Goal: Navigation & Orientation: Find specific page/section

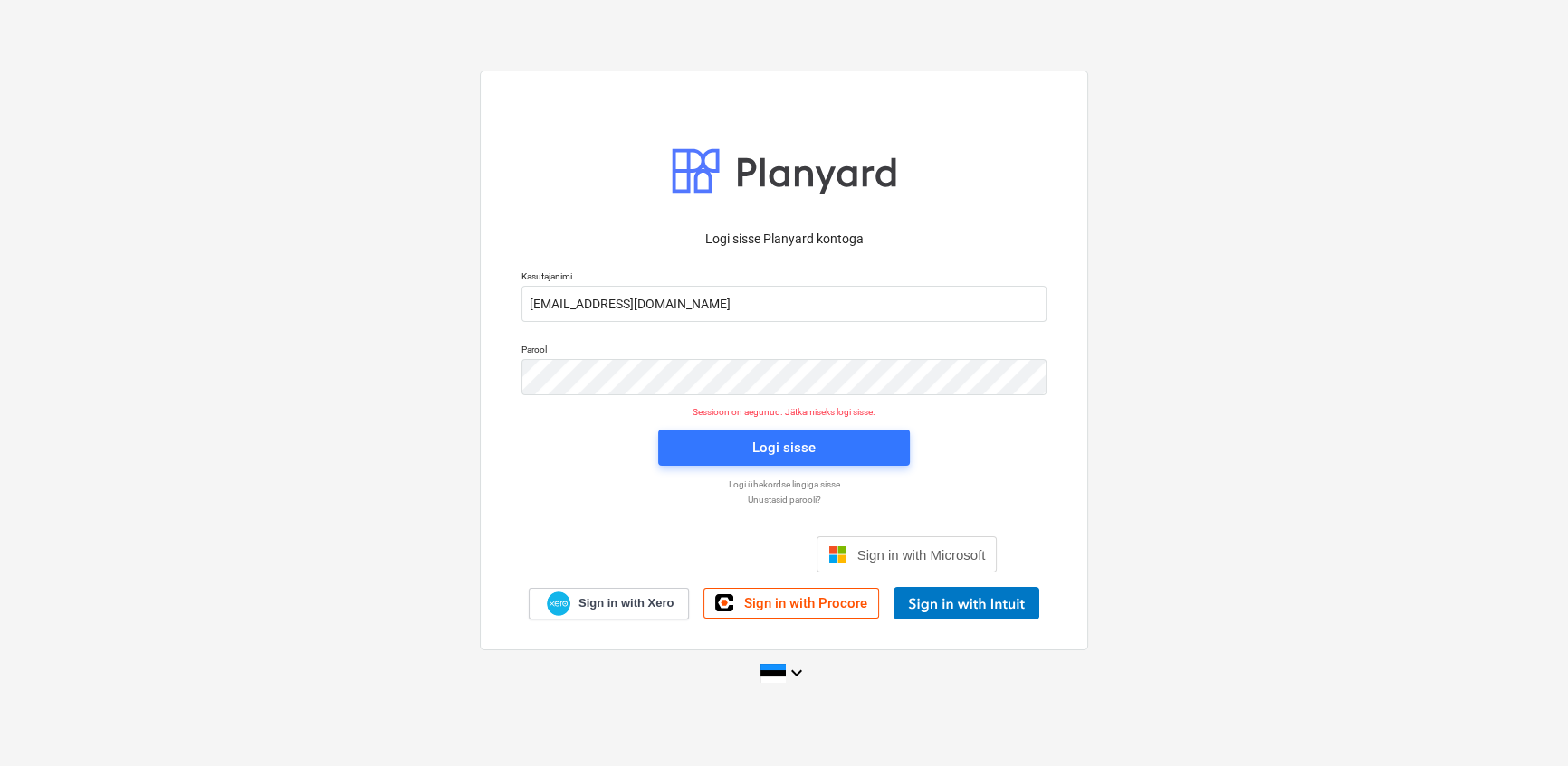
scroll to position [147, 0]
click at [701, 439] on span "Logi sisse" at bounding box center [783, 447] width 208 height 23
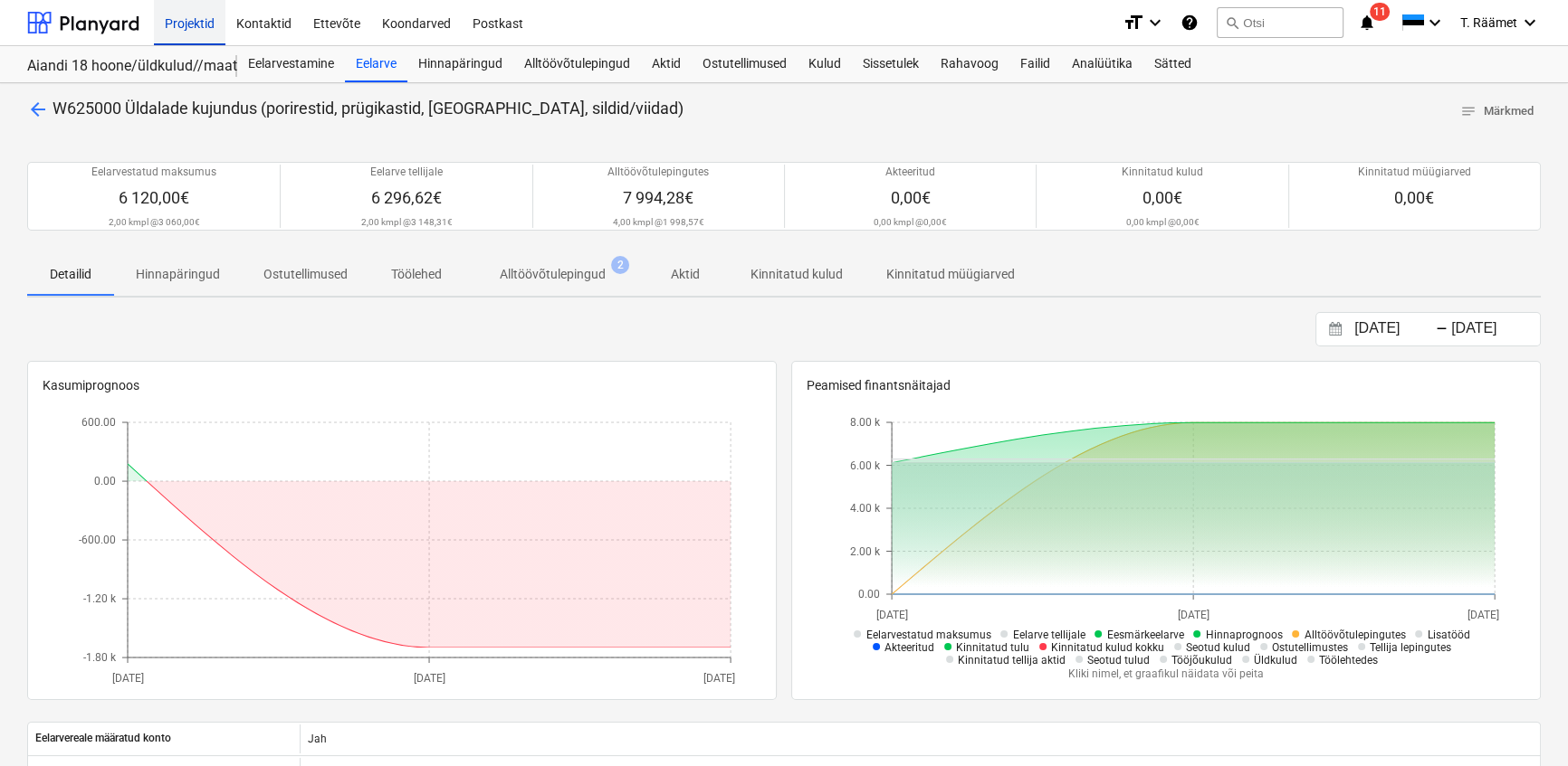
click at [205, 20] on div "Projektid" at bounding box center [189, 21] width 71 height 46
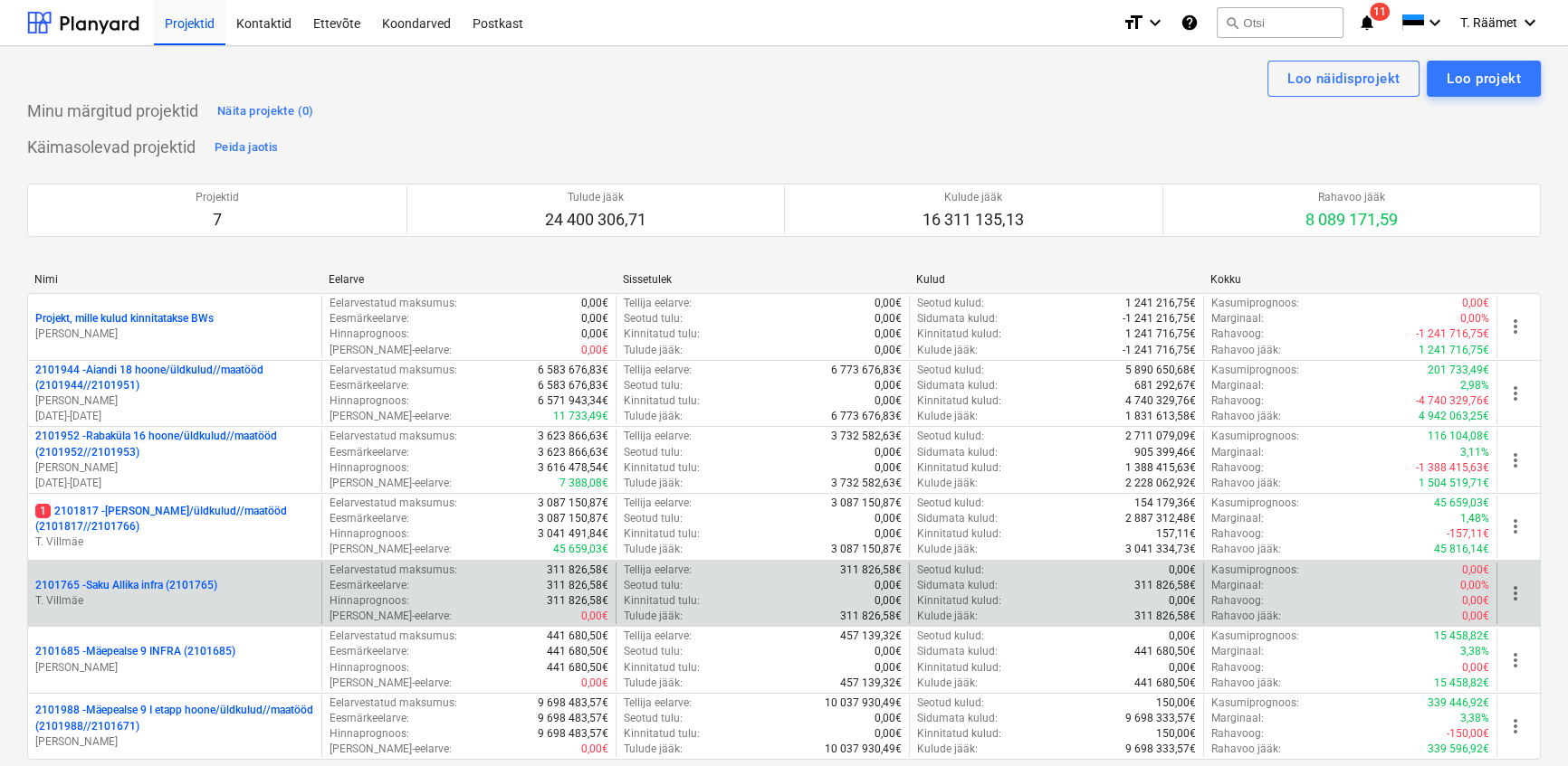
scroll to position [164, 0]
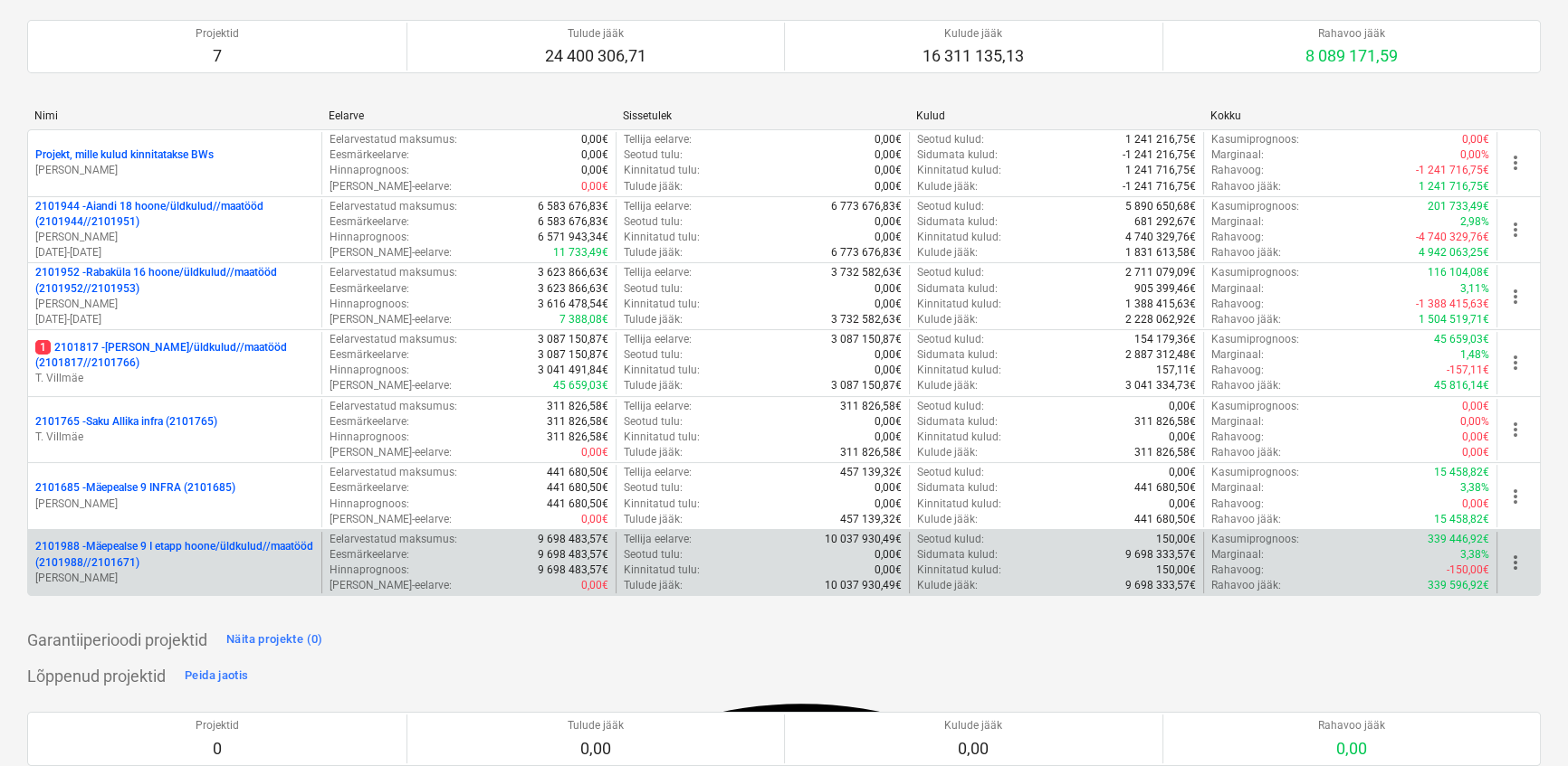
click at [213, 559] on p "2101988 - Mäepealse 9 I etapp hoone/üldkulud//maatööd (2101988//2101671)" at bounding box center [174, 554] width 279 height 30
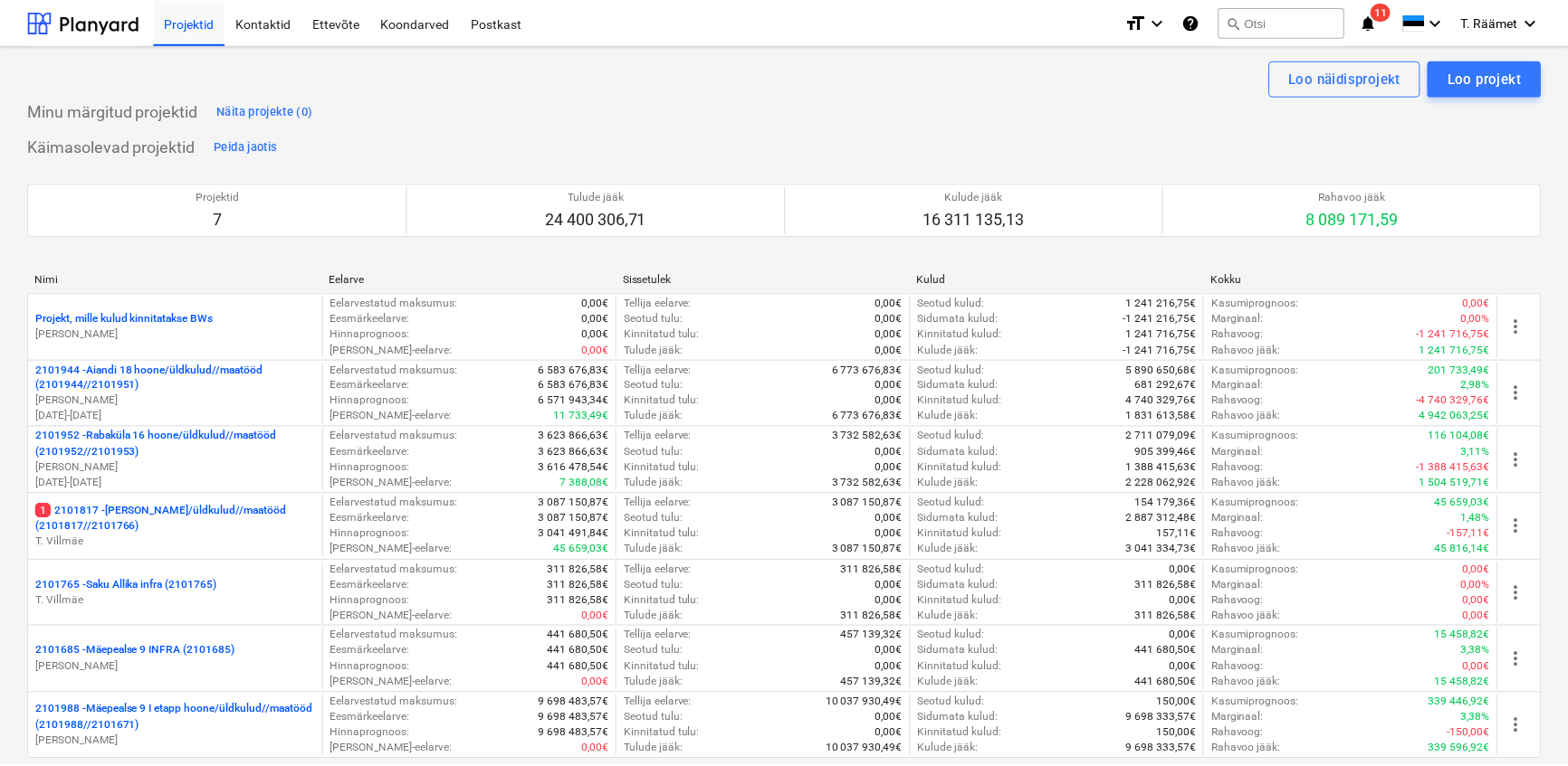
scroll to position [164, 0]
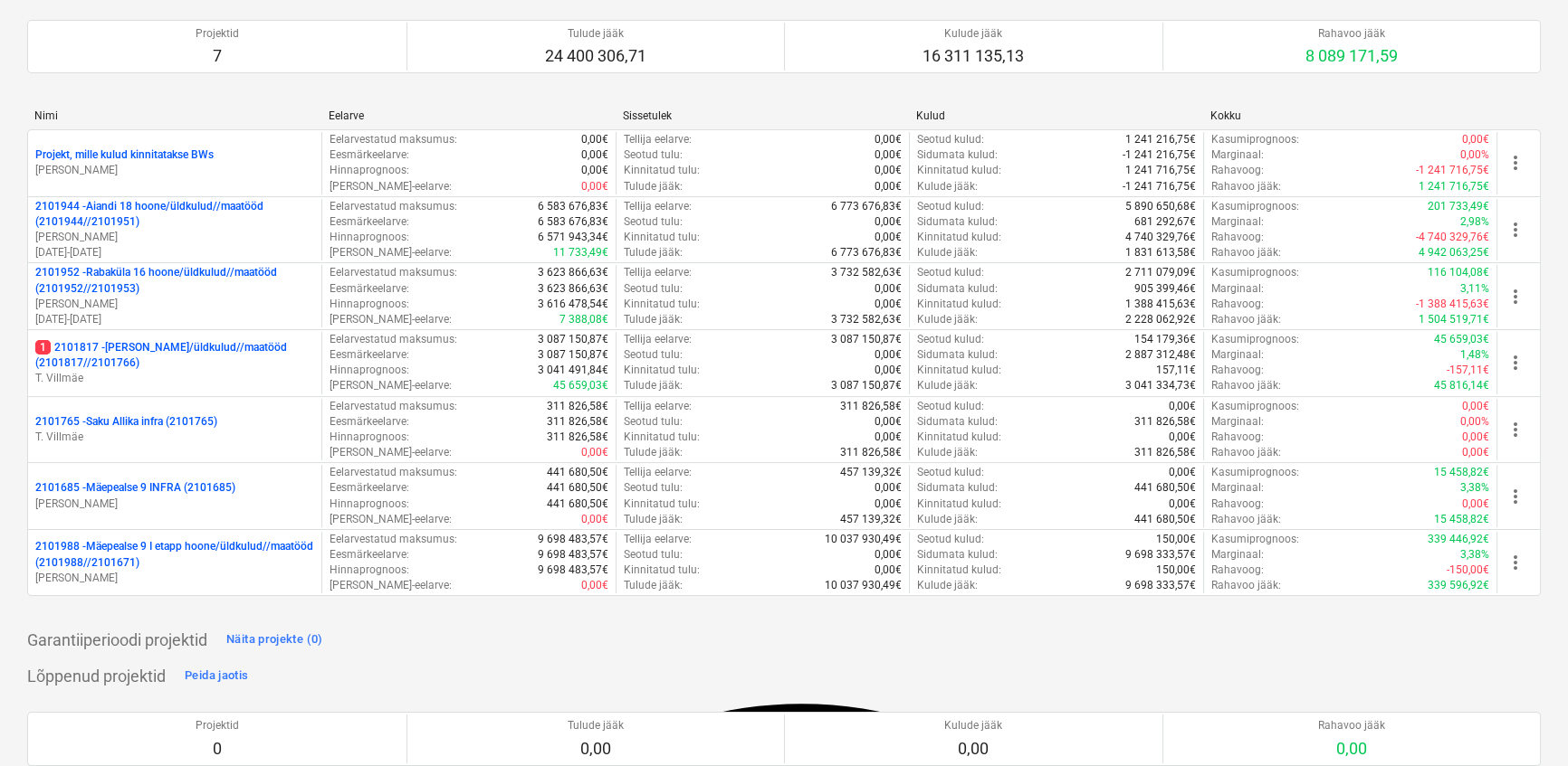
click at [153, 488] on p "2101685 - Mäepealse 9 INFRA (2101685)" at bounding box center [135, 489] width 200 height 16
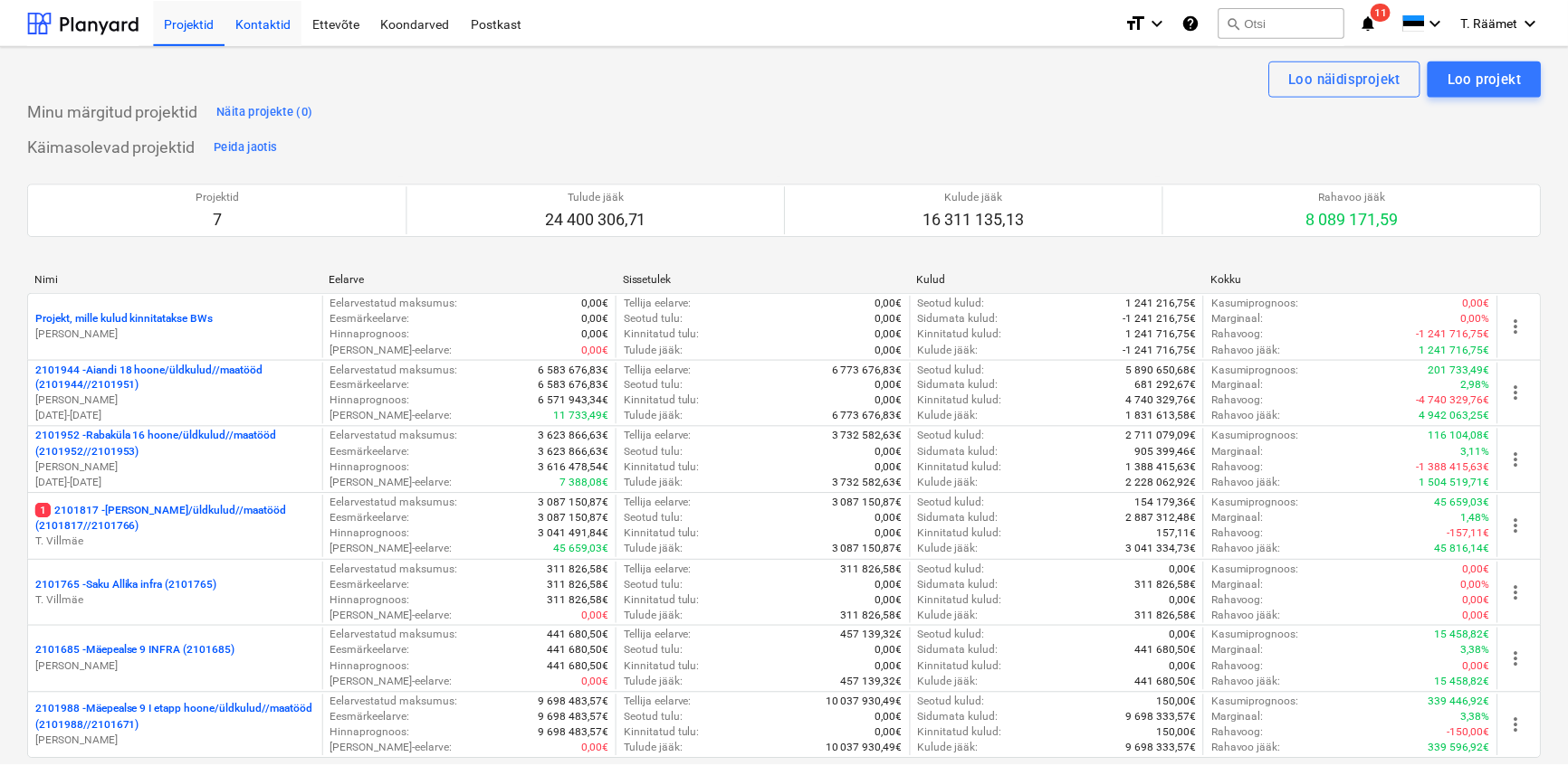
scroll to position [164, 0]
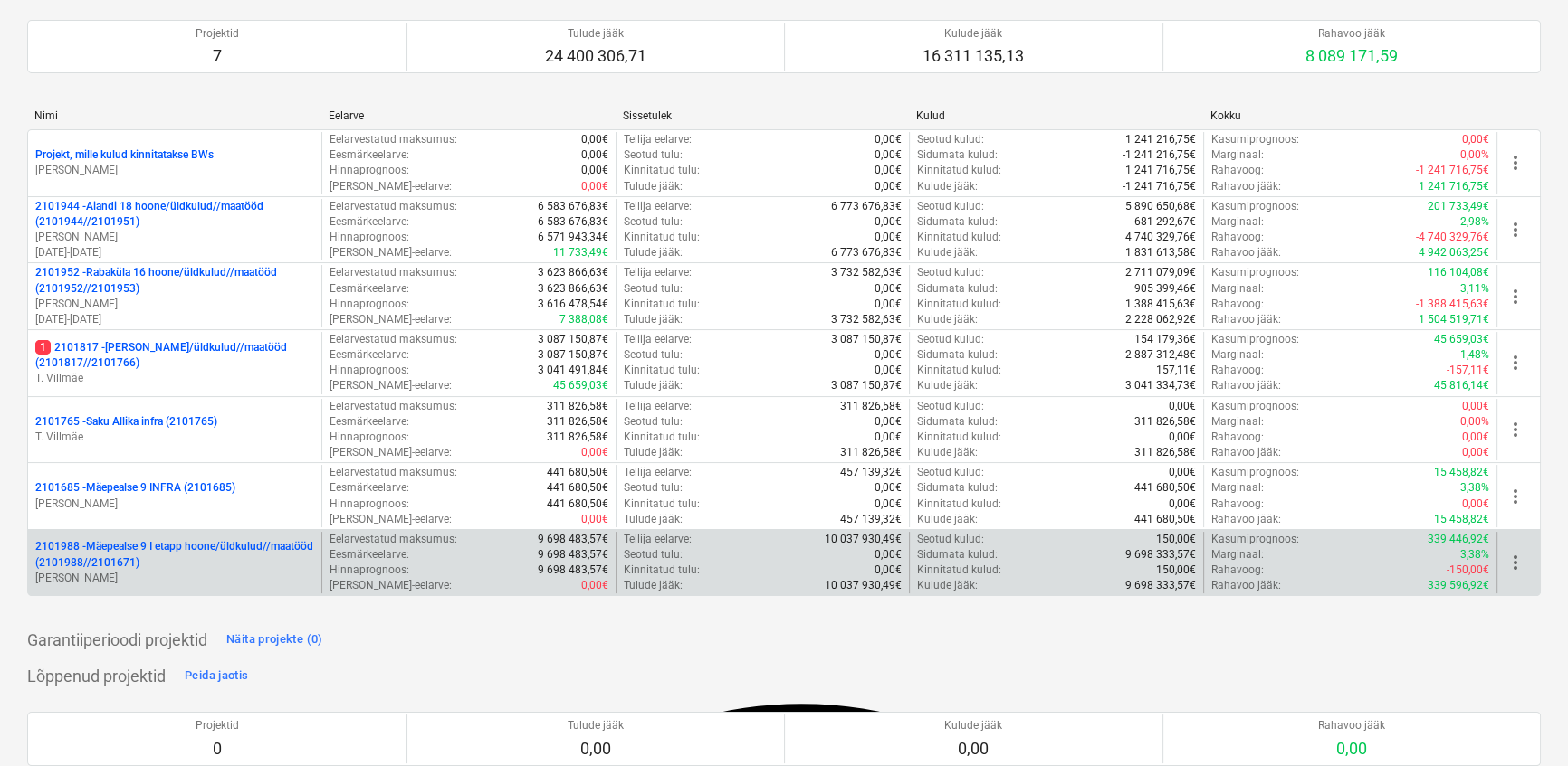
click at [198, 554] on p "2101988 - Mäepealse 9 I etapp hoone/üldkulud//maatööd (2101988//2101671)" at bounding box center [174, 554] width 279 height 30
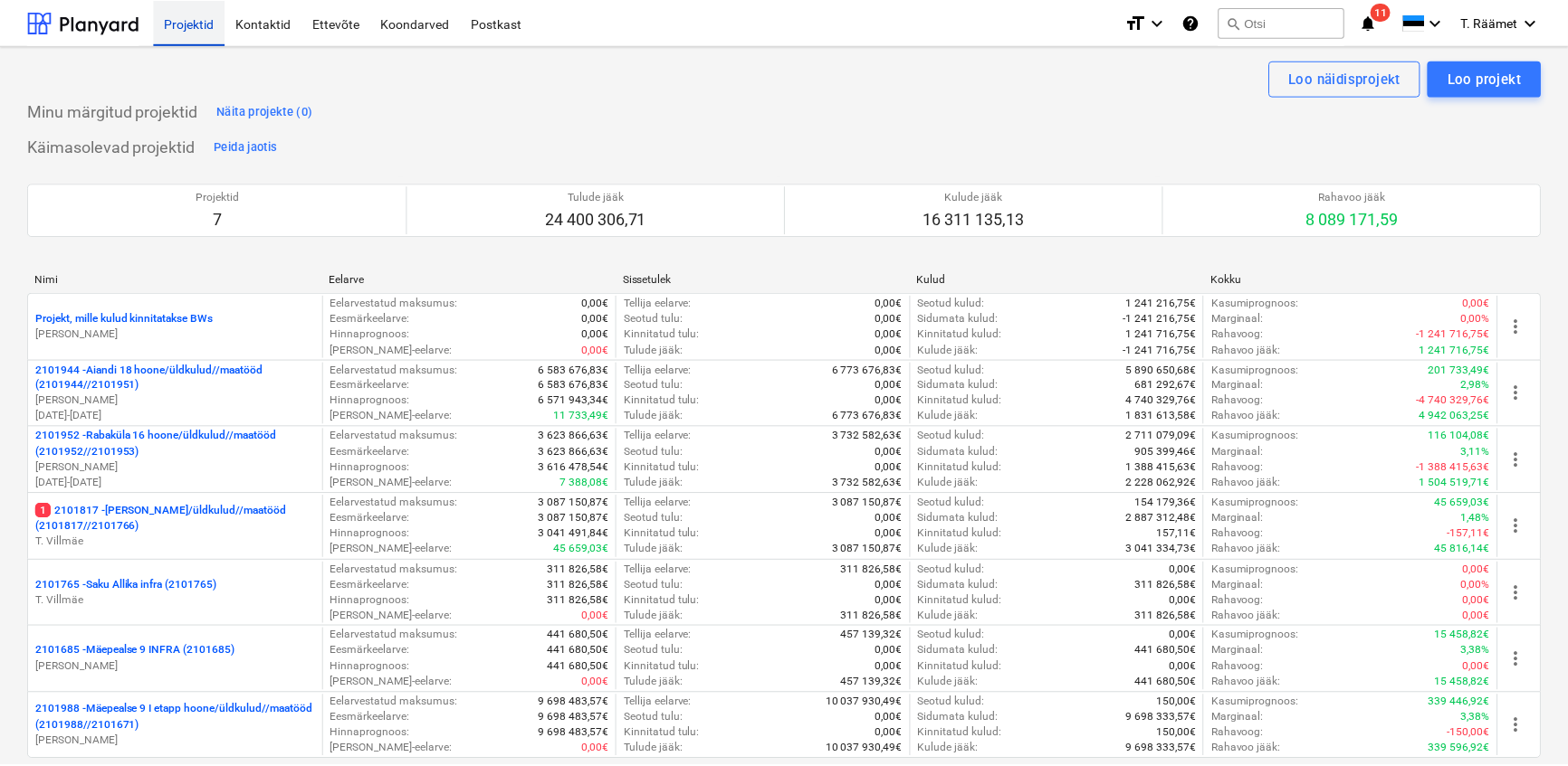
scroll to position [164, 0]
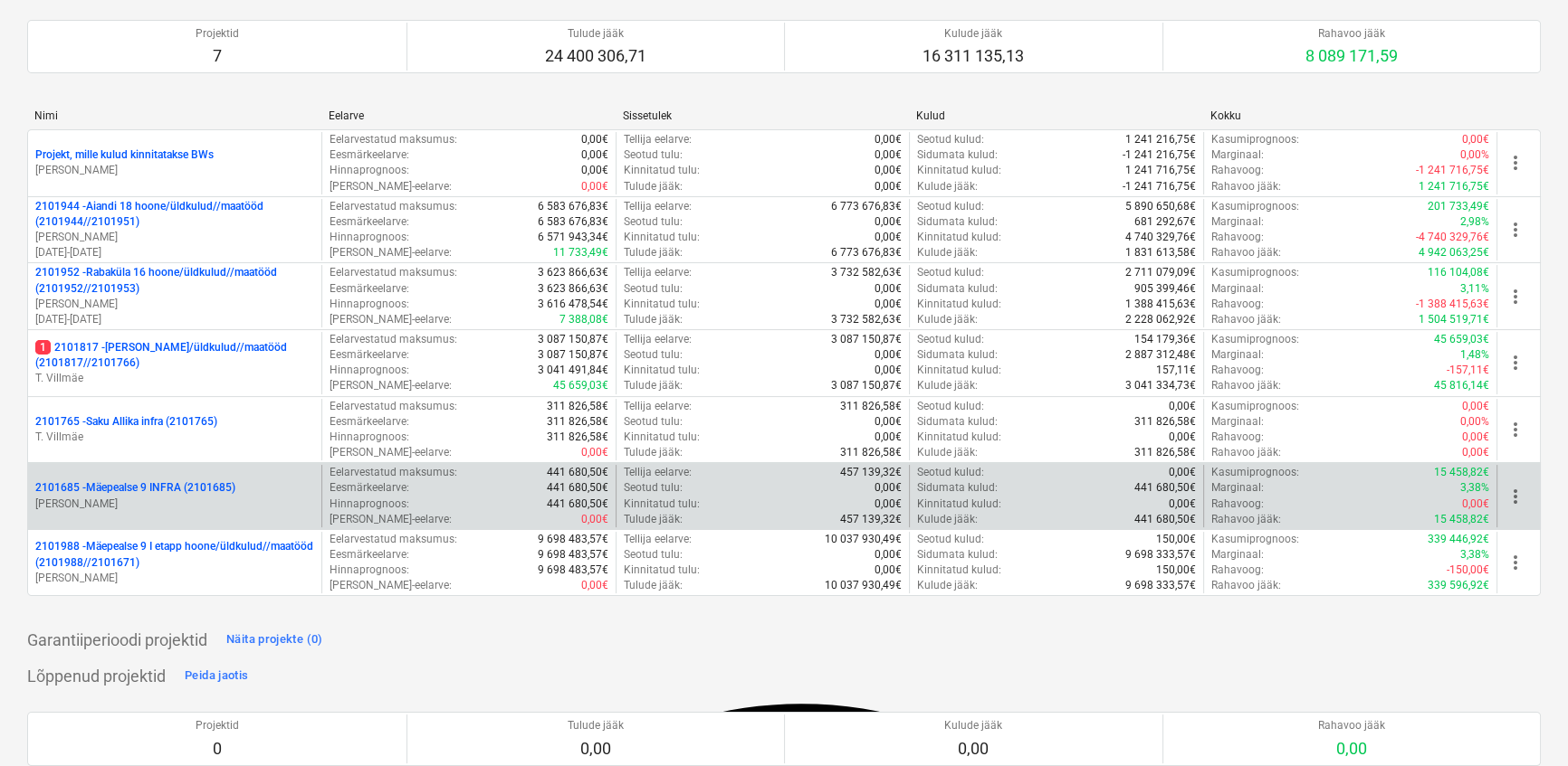
click at [160, 491] on p "2101685 - Mäepealse 9 INFRA (2101685)" at bounding box center [135, 489] width 200 height 16
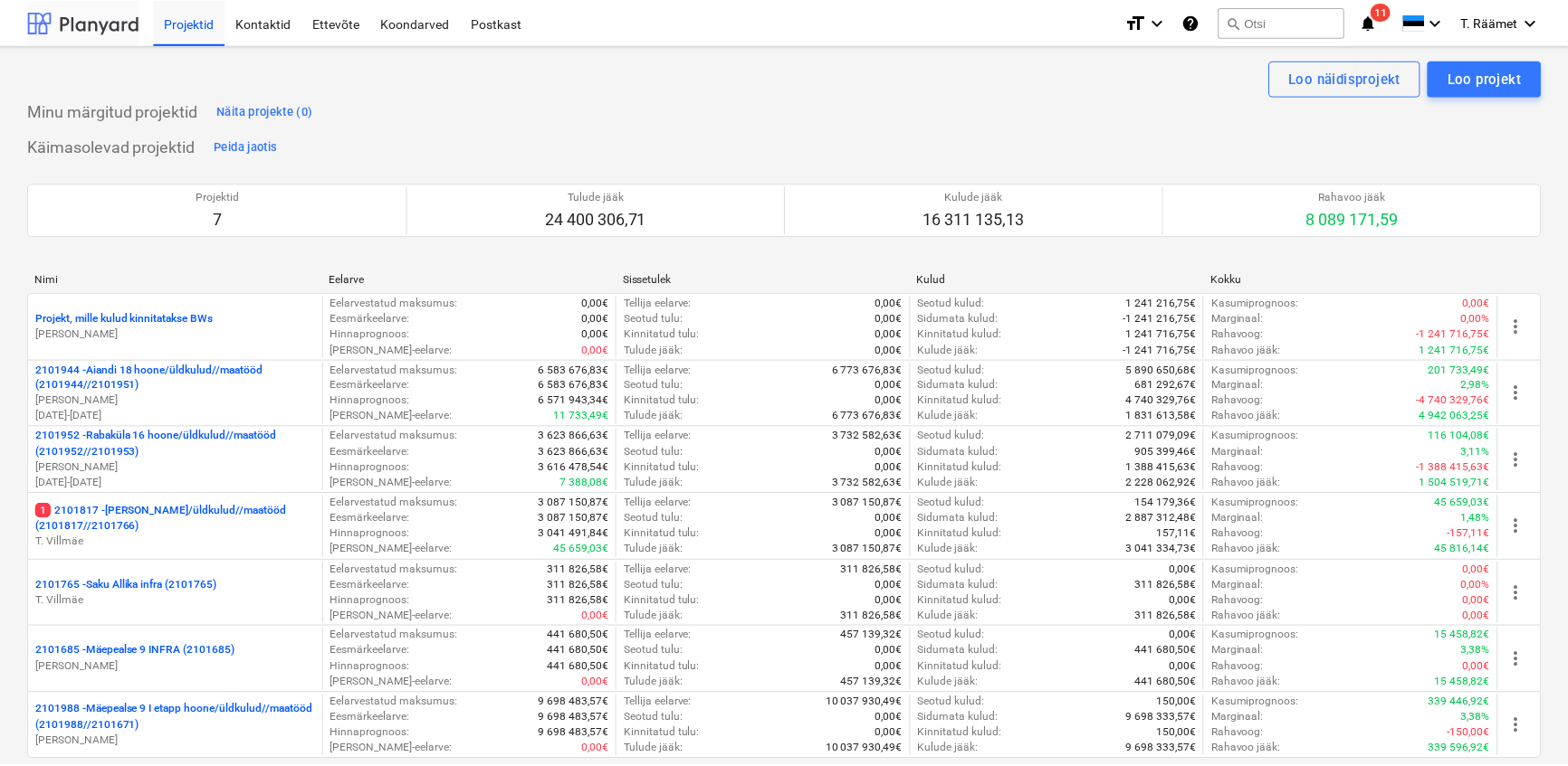
scroll to position [164, 0]
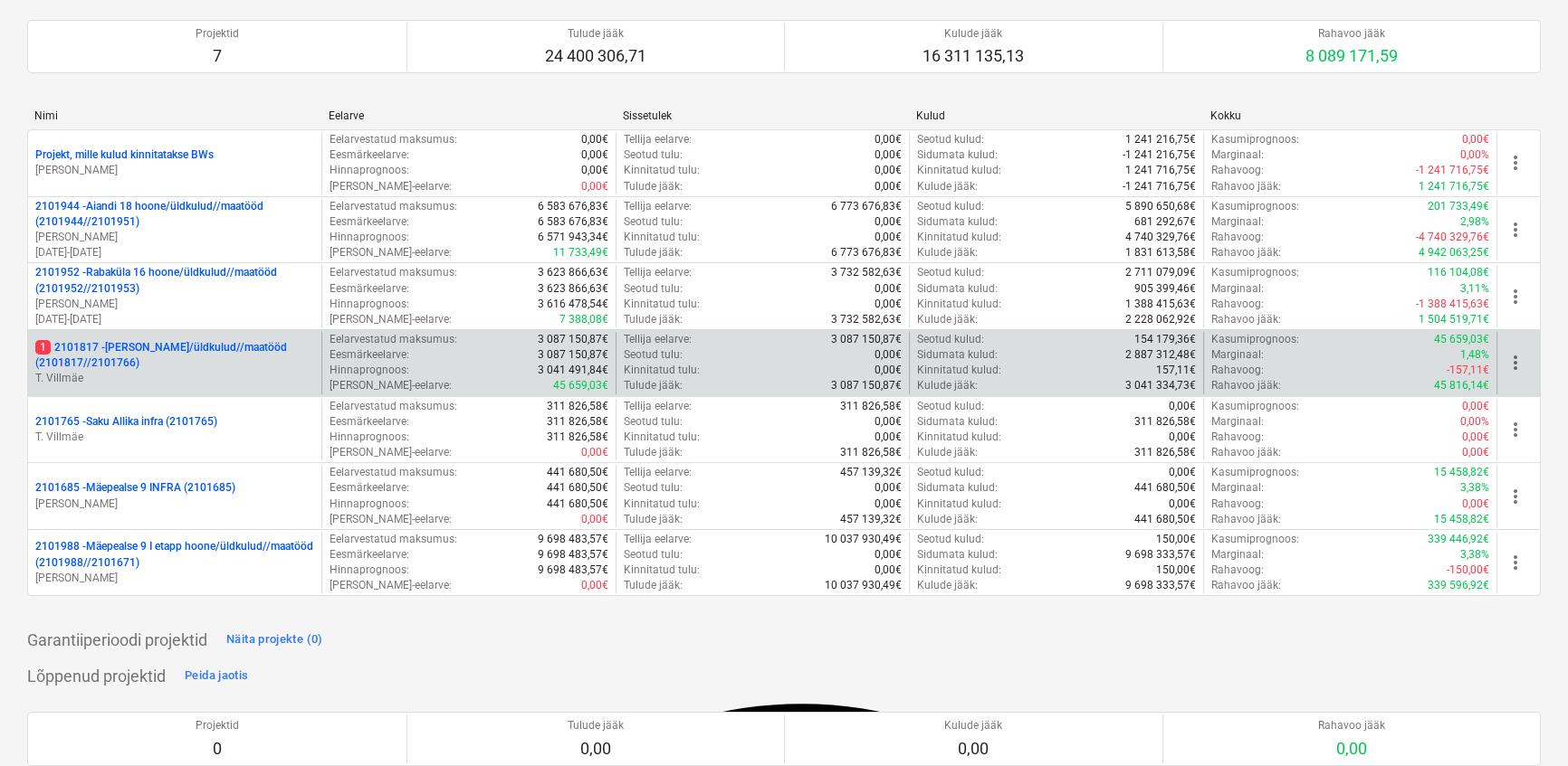
click at [176, 350] on p "1 2101817 - [PERSON_NAME]/üldkulud//maatööd (2101817//2101766)" at bounding box center [174, 355] width 279 height 30
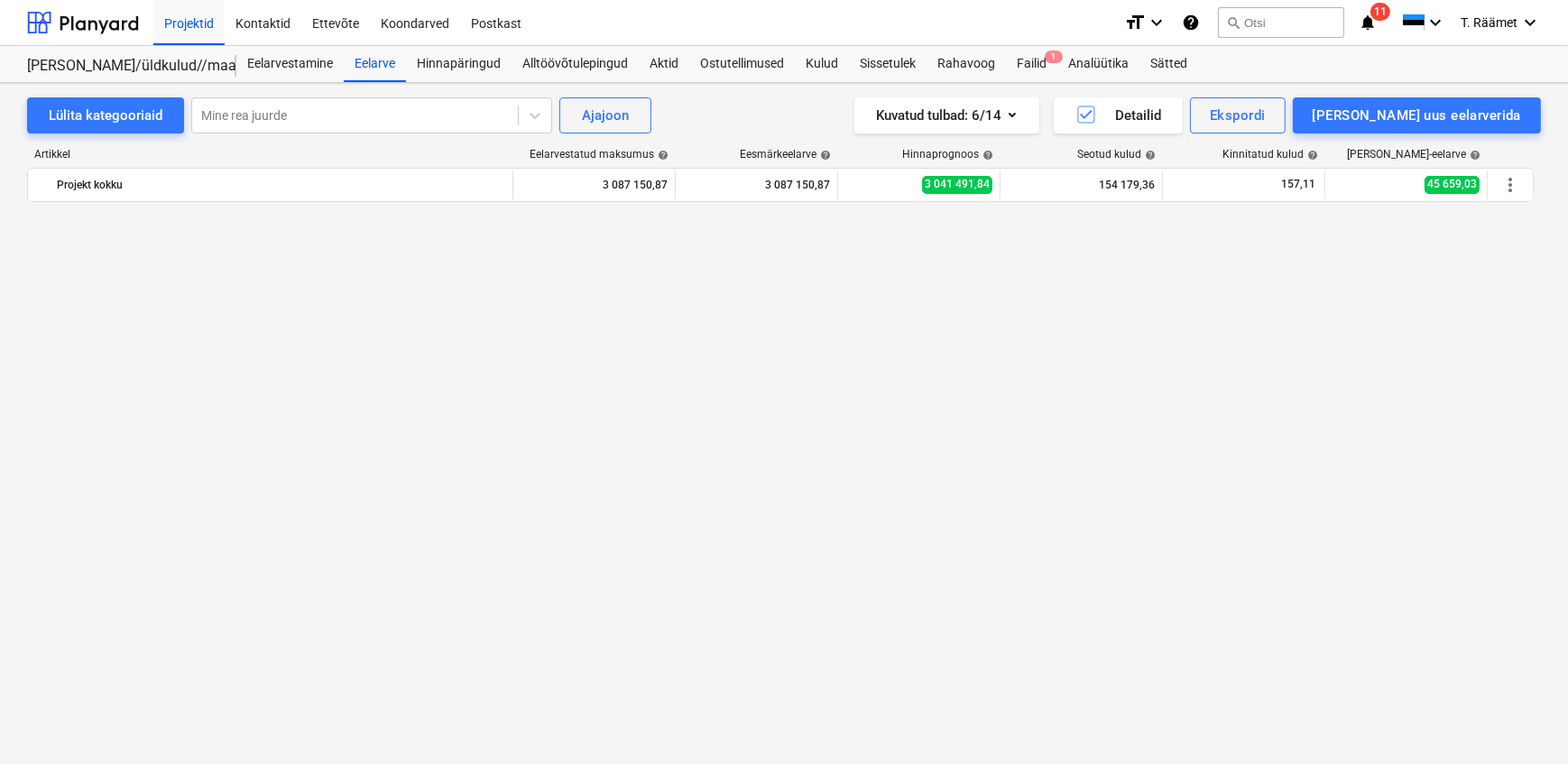
scroll to position [1288, 0]
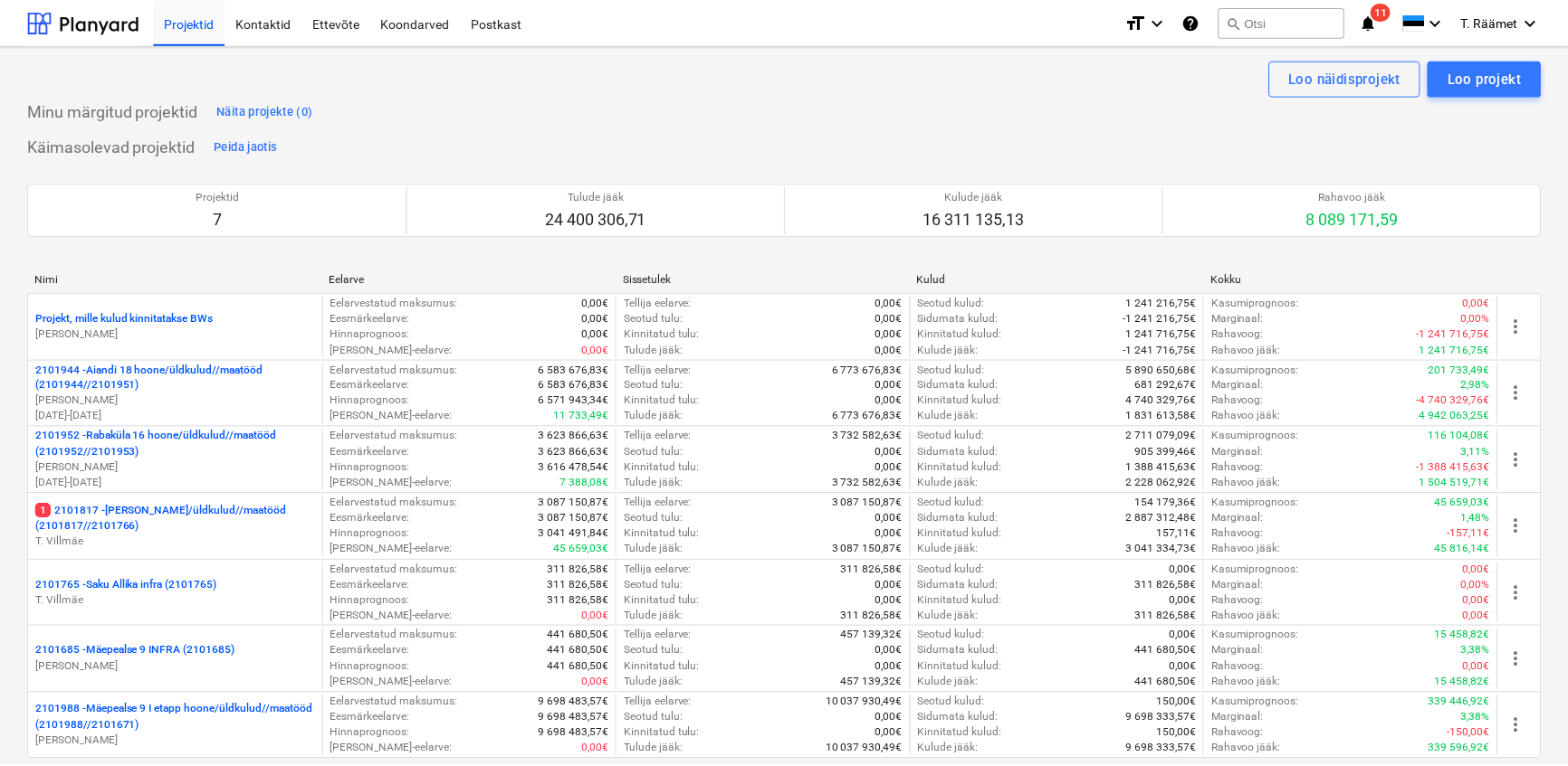
scroll to position [164, 0]
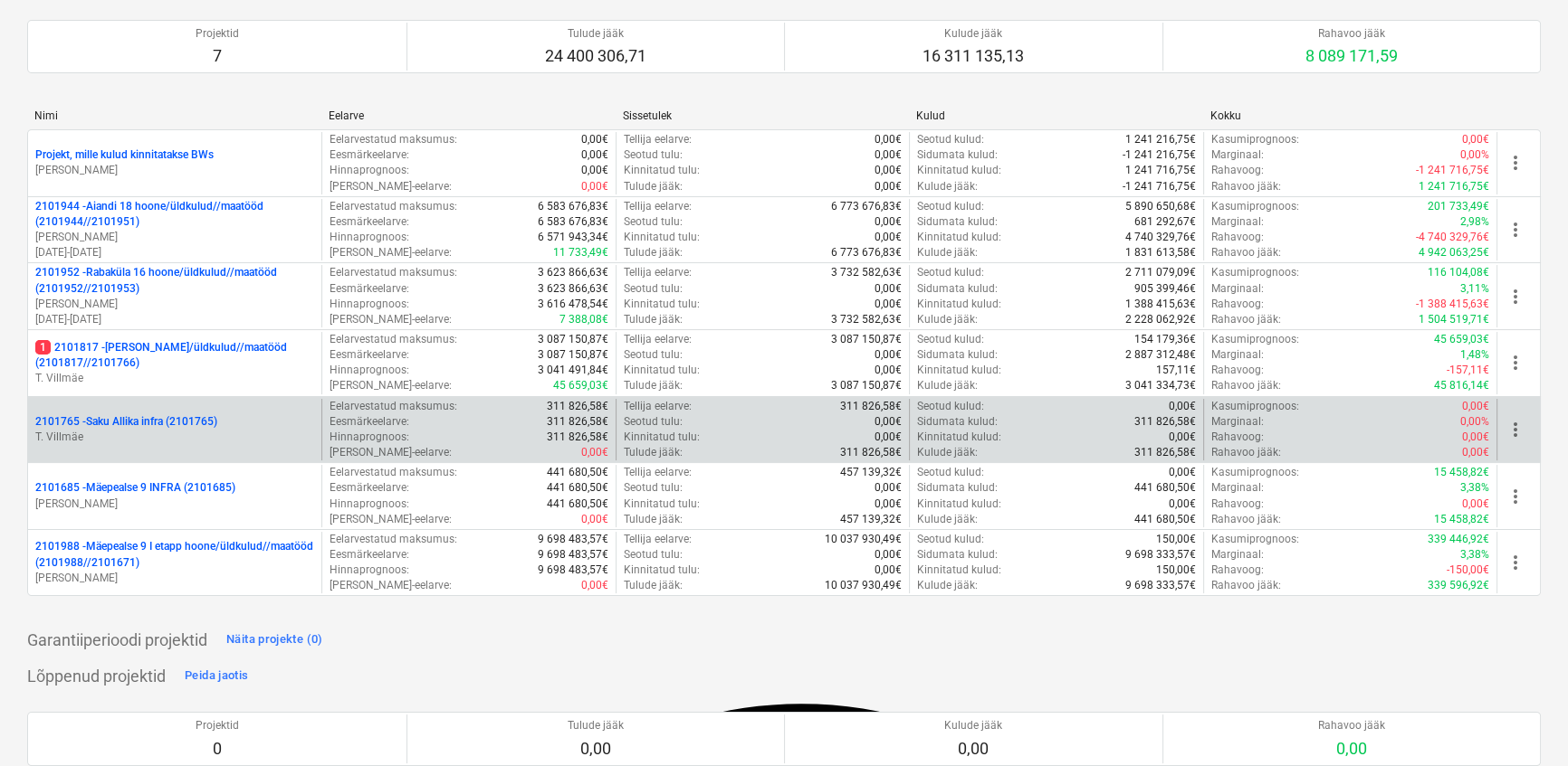
click at [200, 433] on p "T. Villmäe" at bounding box center [174, 438] width 279 height 16
